Goal: Transaction & Acquisition: Subscribe to service/newsletter

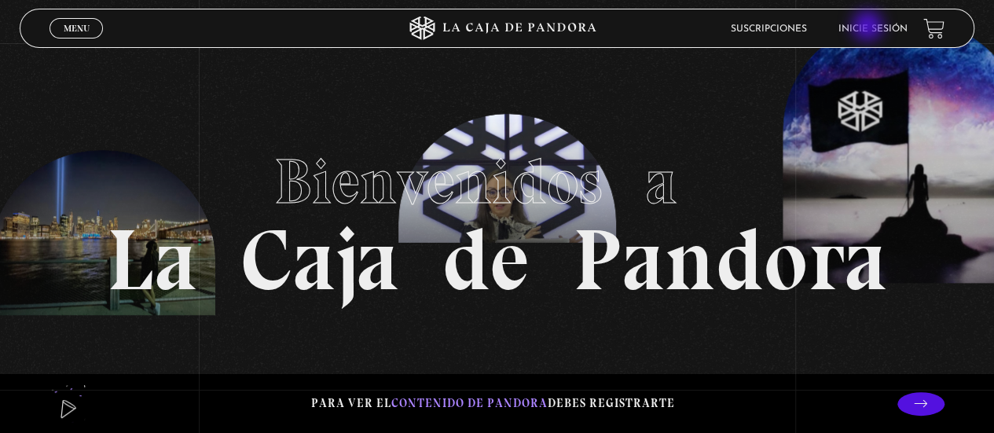
click at [869, 27] on link "Inicie sesión" at bounding box center [872, 28] width 69 height 9
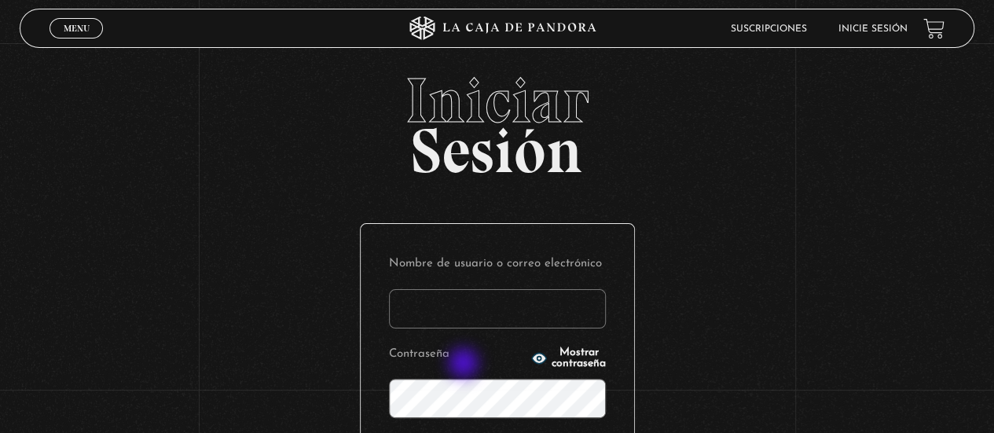
type input "s.pamgm@yahoo.com"
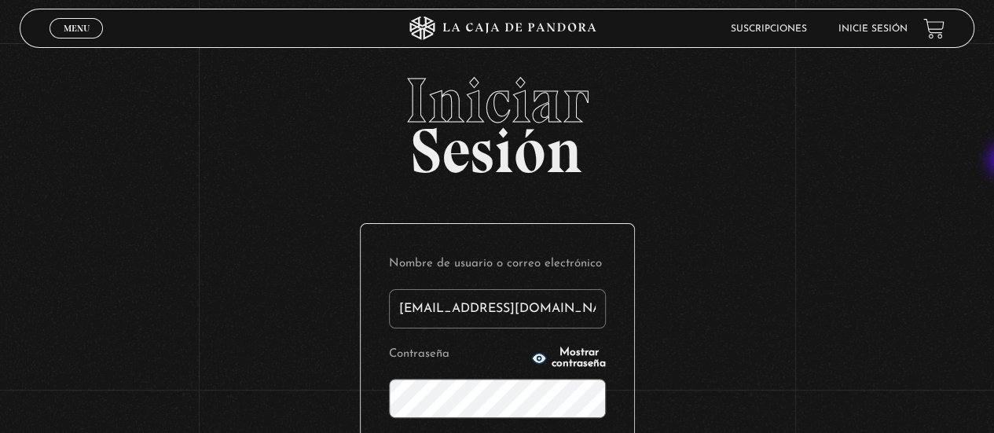
scroll to position [91, 0]
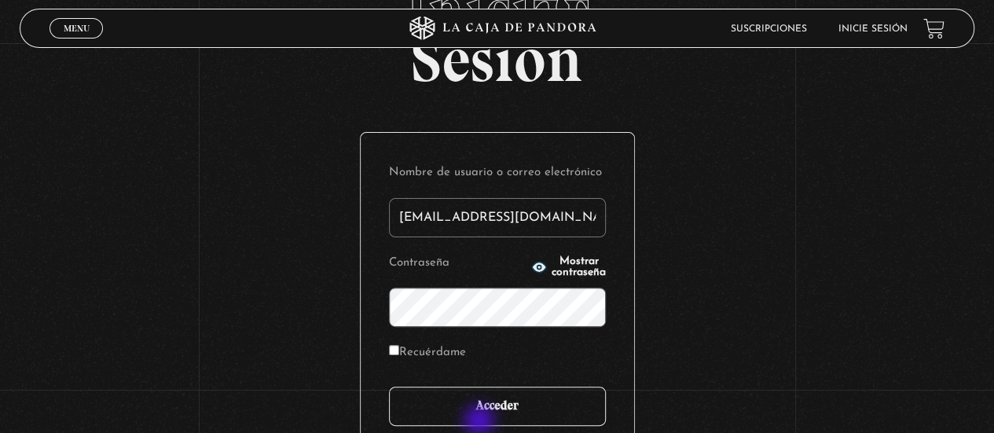
click at [481, 422] on input "Acceder" at bounding box center [497, 405] width 217 height 39
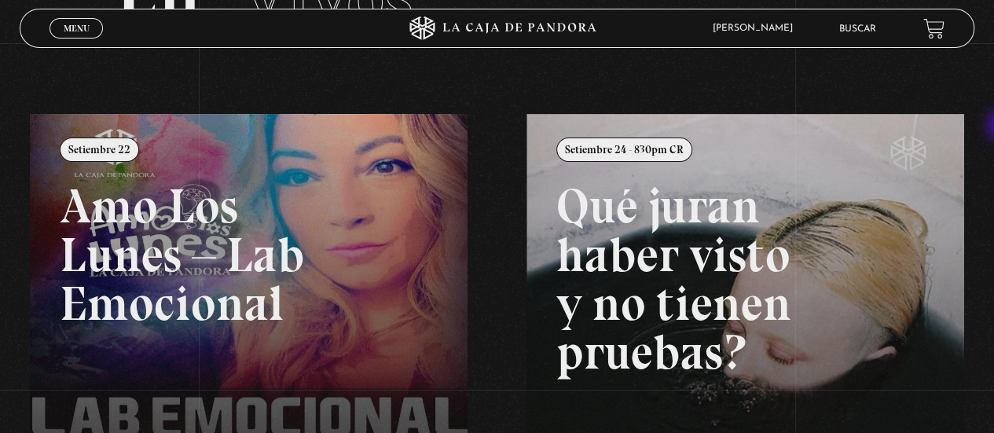
scroll to position [132, 0]
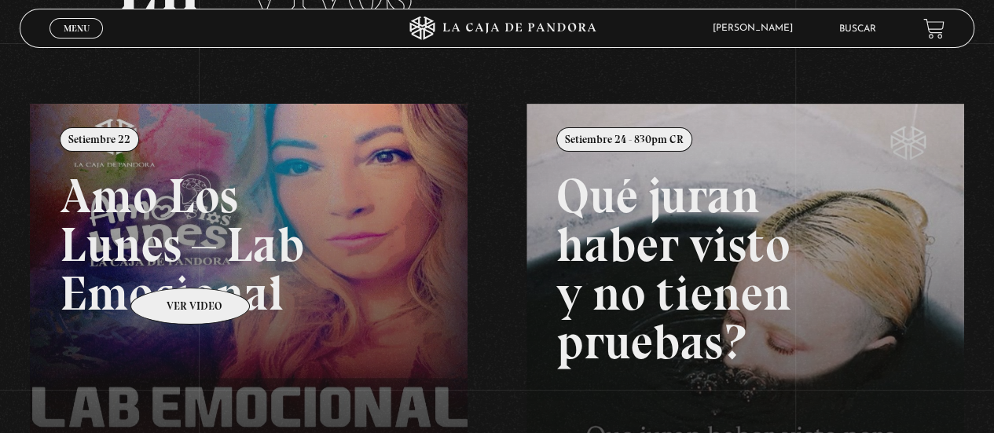
click at [170, 264] on link at bounding box center [527, 320] width 994 height 433
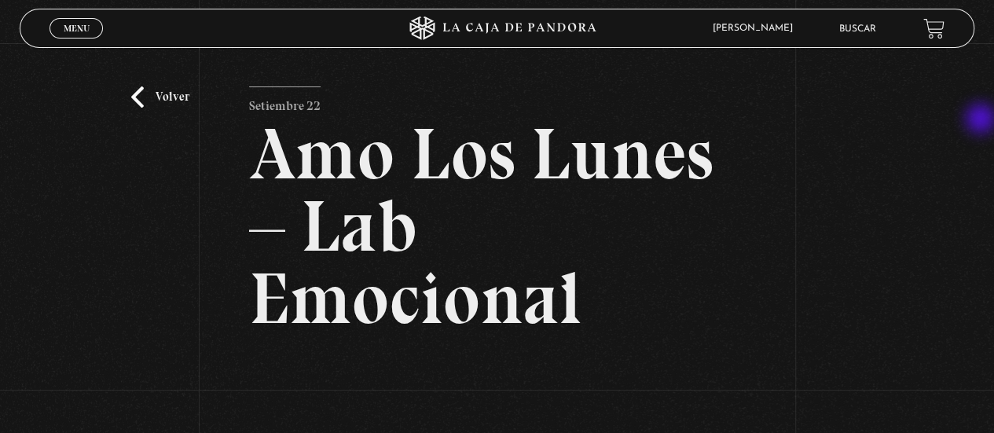
drag, startPoint x: 982, startPoint y: 120, endPoint x: 1005, endPoint y: 114, distance: 23.6
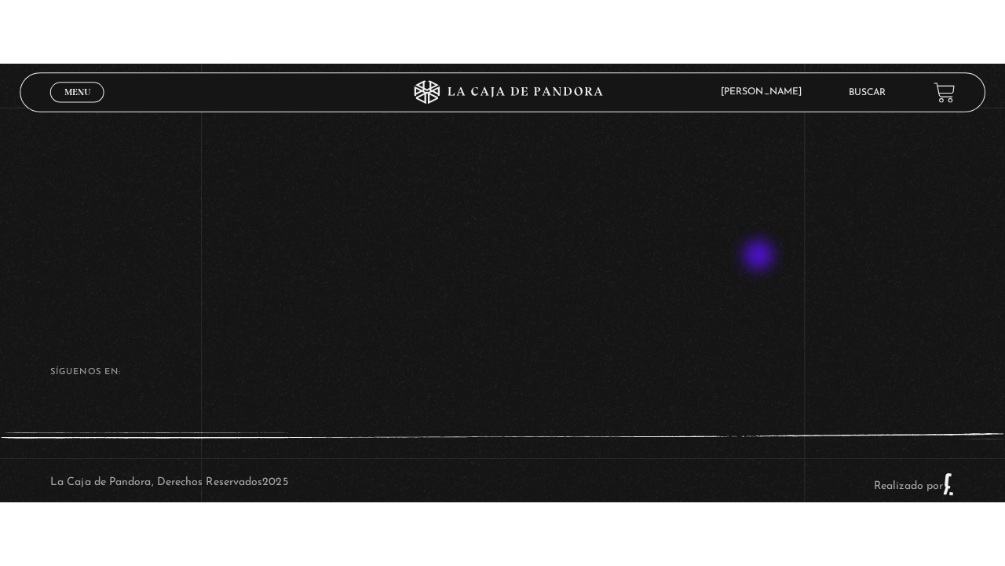
scroll to position [353, 0]
